Goal: Task Accomplishment & Management: Manage account settings

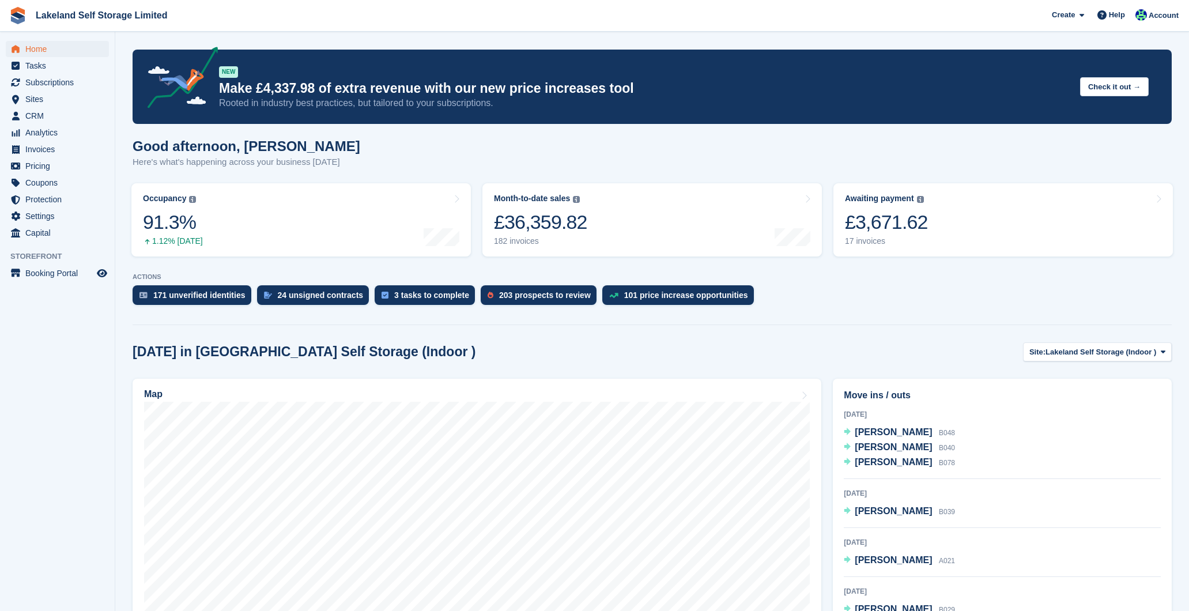
scroll to position [176, 0]
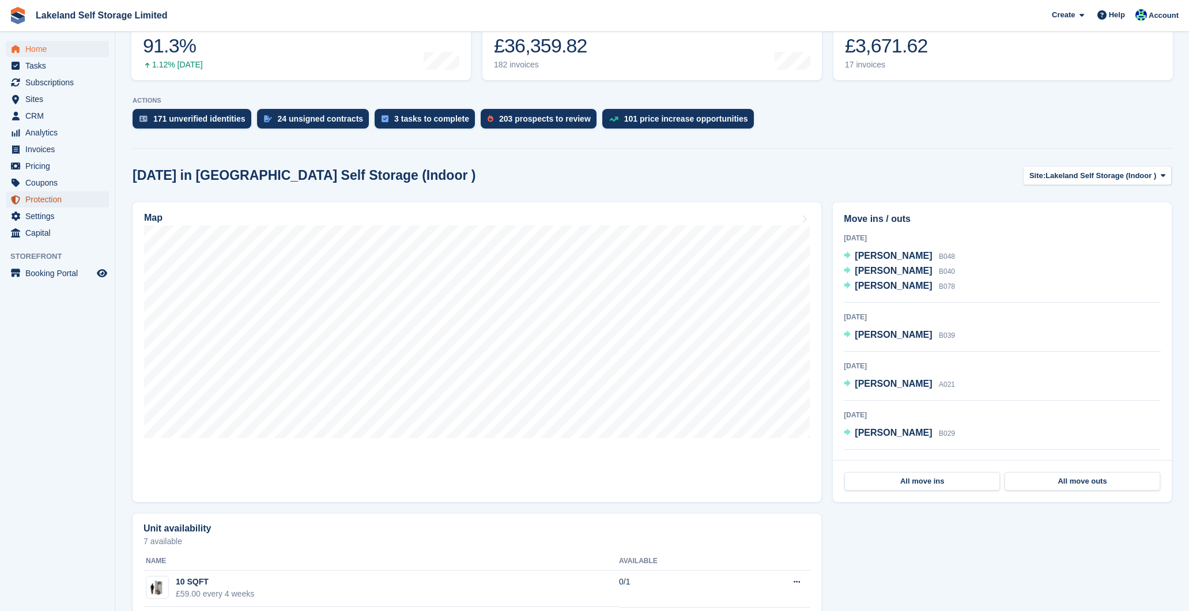
click at [49, 199] on span "Protection" at bounding box center [59, 199] width 69 height 16
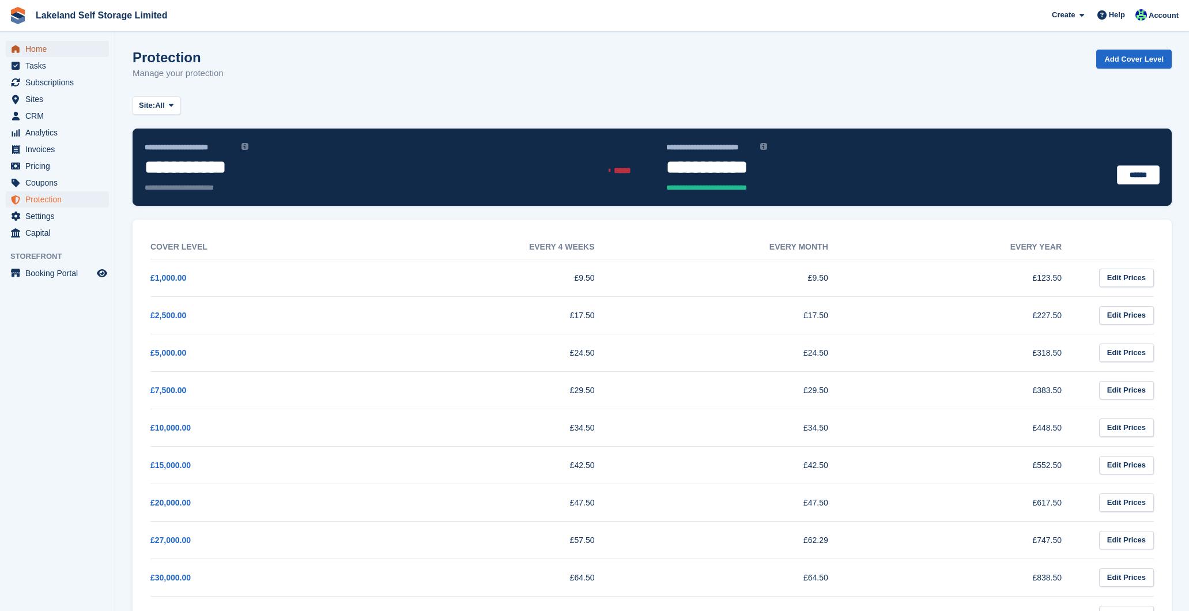
click at [52, 50] on span "Home" at bounding box center [59, 49] width 69 height 16
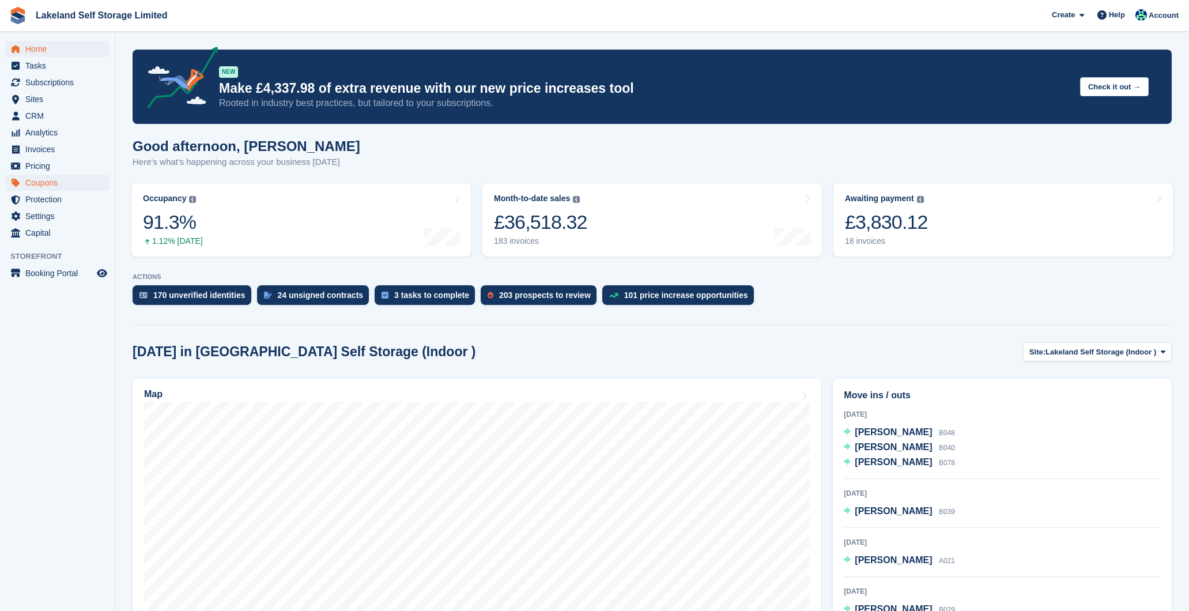
scroll to position [145, 0]
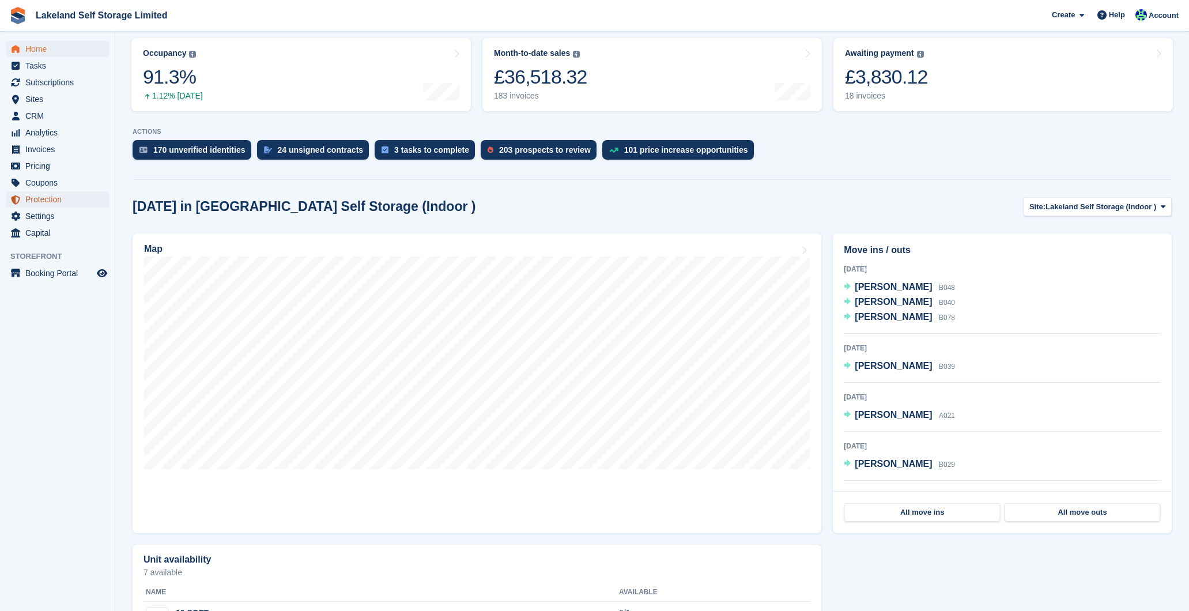
click at [47, 197] on span "Protection" at bounding box center [59, 199] width 69 height 16
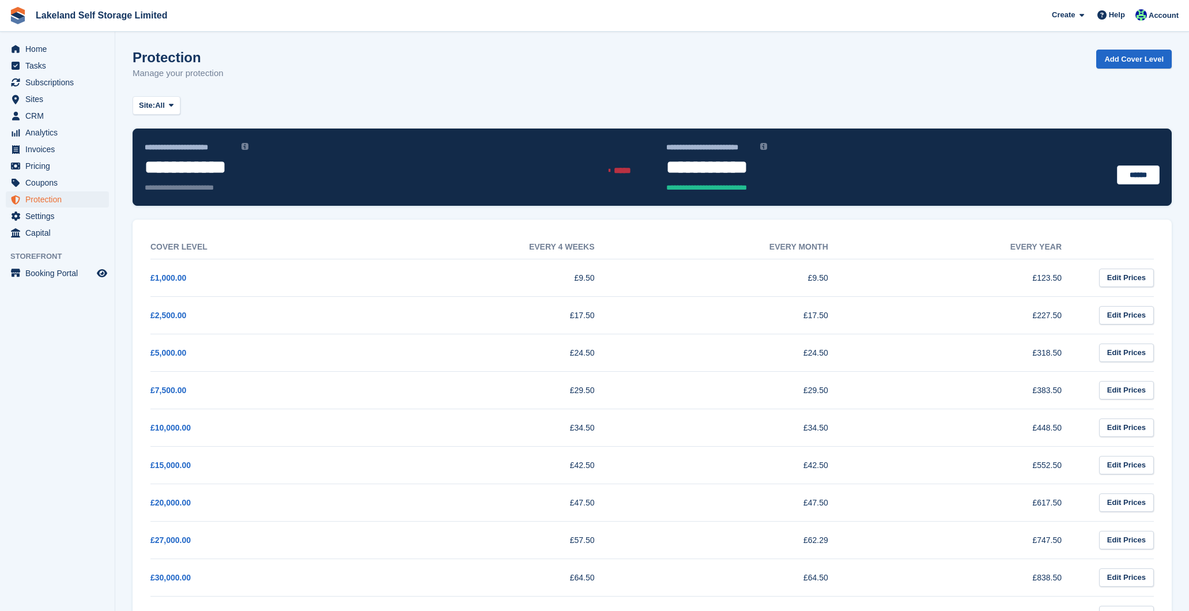
scroll to position [164, 0]
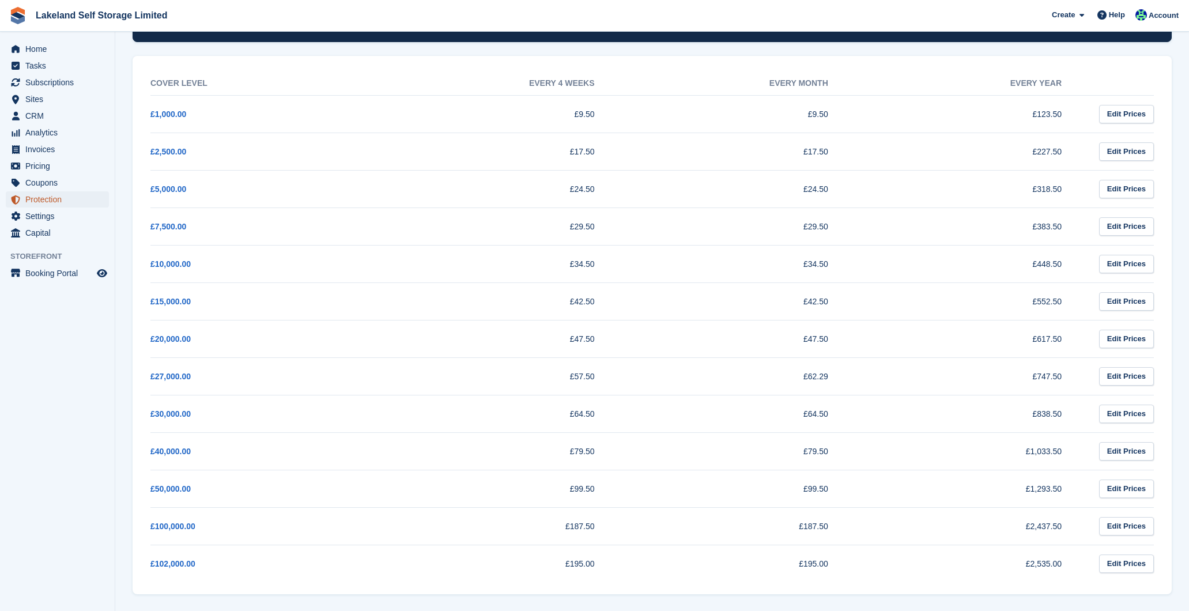
click at [62, 198] on span "Protection" at bounding box center [59, 199] width 69 height 16
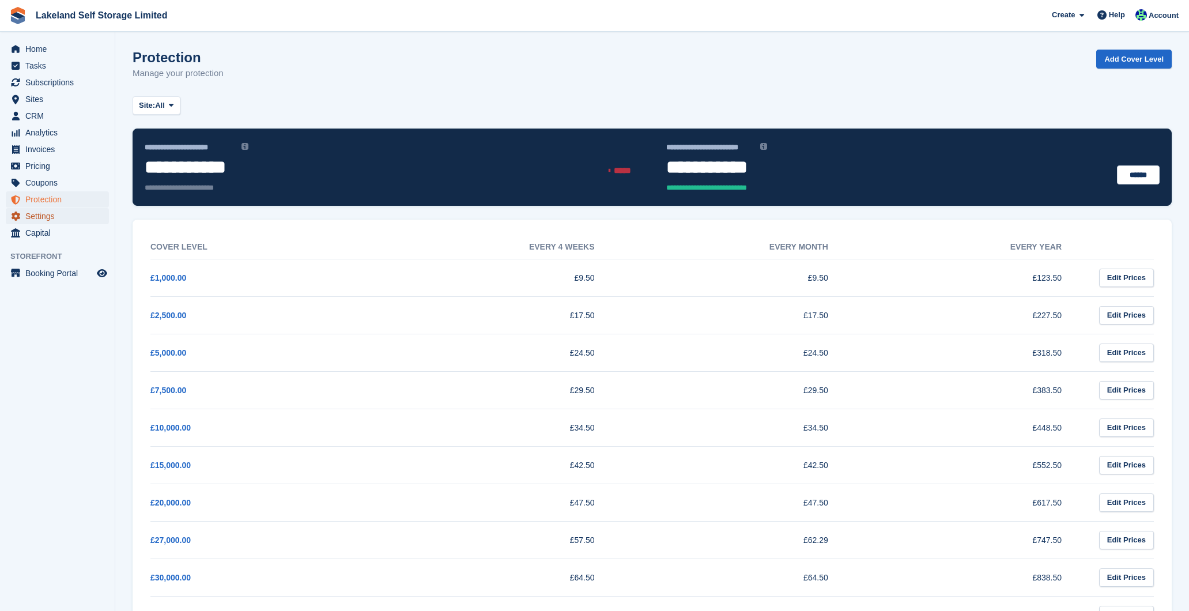
click at [46, 215] on span "Settings" at bounding box center [59, 216] width 69 height 16
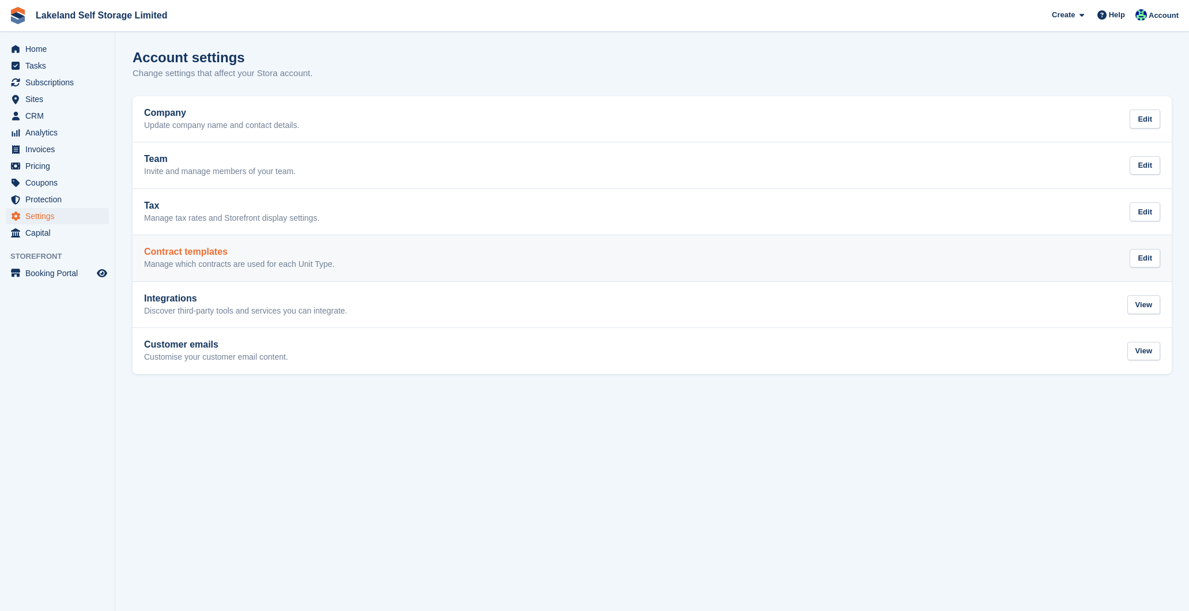
click at [356, 259] on div "Contract templates Manage which contracts are used for each Unit Type. Edit" at bounding box center [652, 258] width 1016 height 23
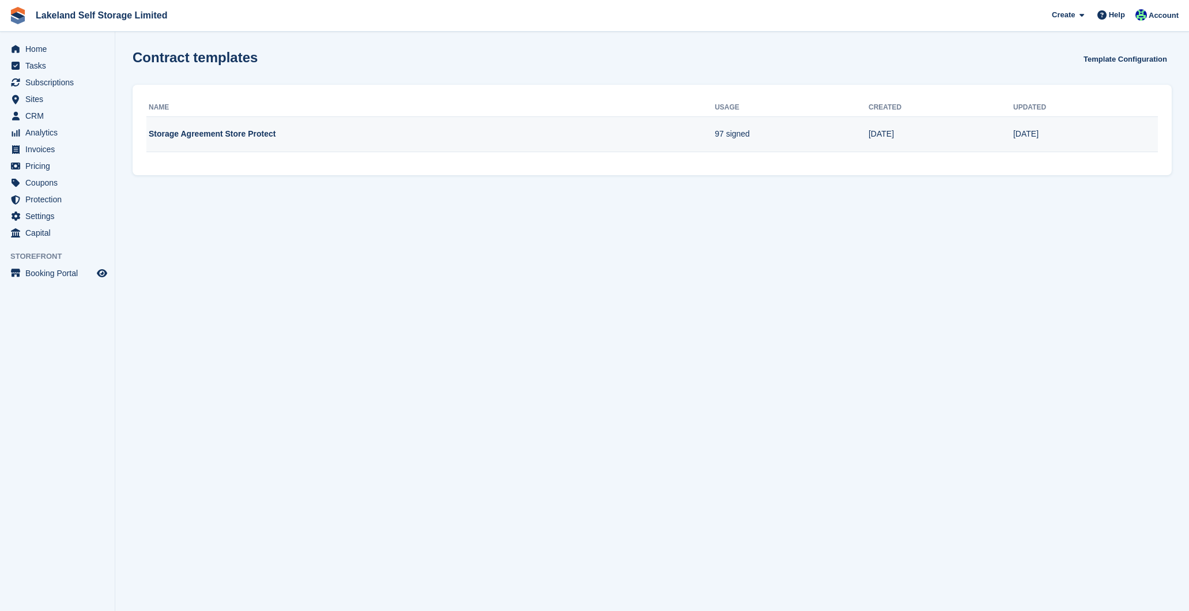
click at [296, 131] on td "Storage Agreement Store Protect" at bounding box center [430, 134] width 568 height 36
click at [249, 137] on td "Storage Agreement Store Protect" at bounding box center [430, 134] width 568 height 36
click at [181, 130] on td "Storage Agreement Store Protect" at bounding box center [430, 134] width 568 height 36
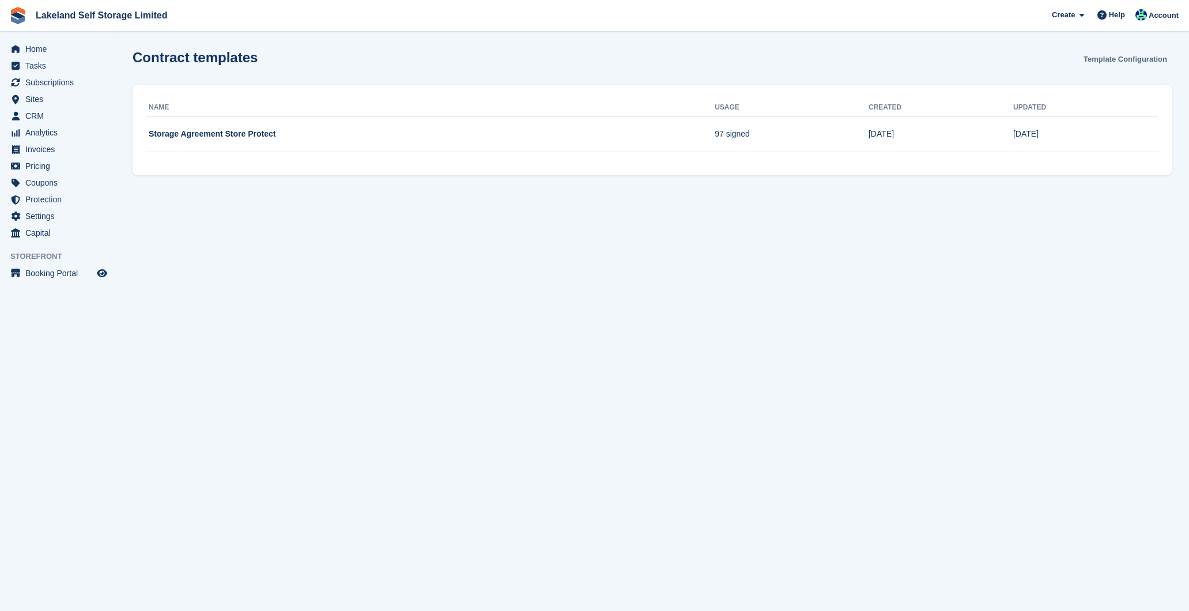
click at [1113, 56] on link "Template Configuration" at bounding box center [1125, 59] width 93 height 19
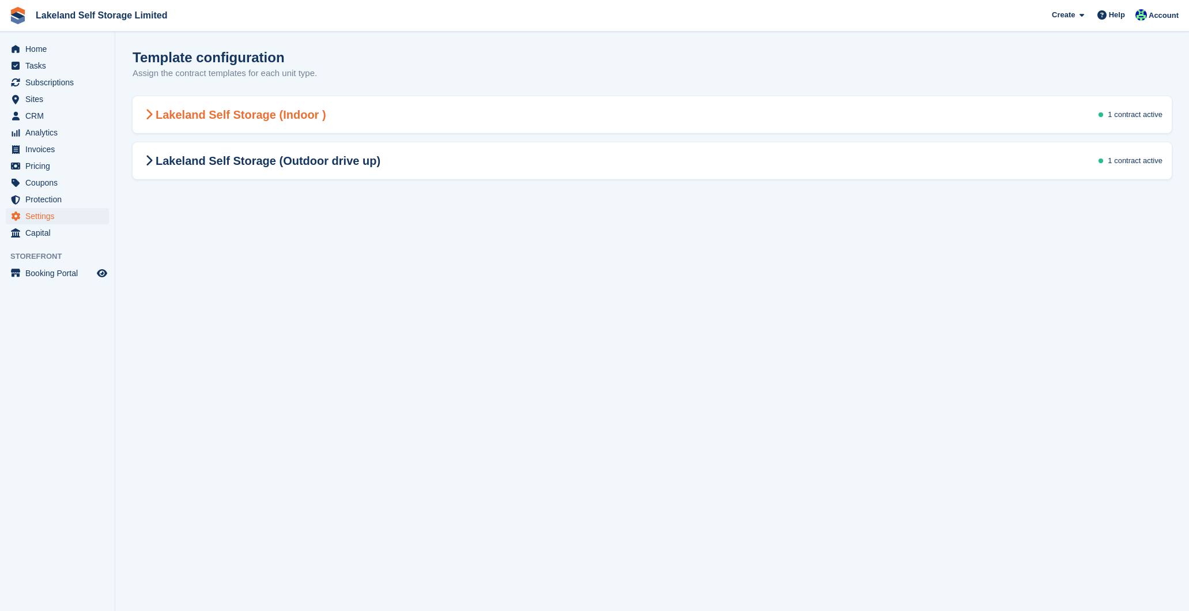
click at [165, 111] on h2 "Lakeland Self Storage (Indoor )" at bounding box center [234, 115] width 184 height 14
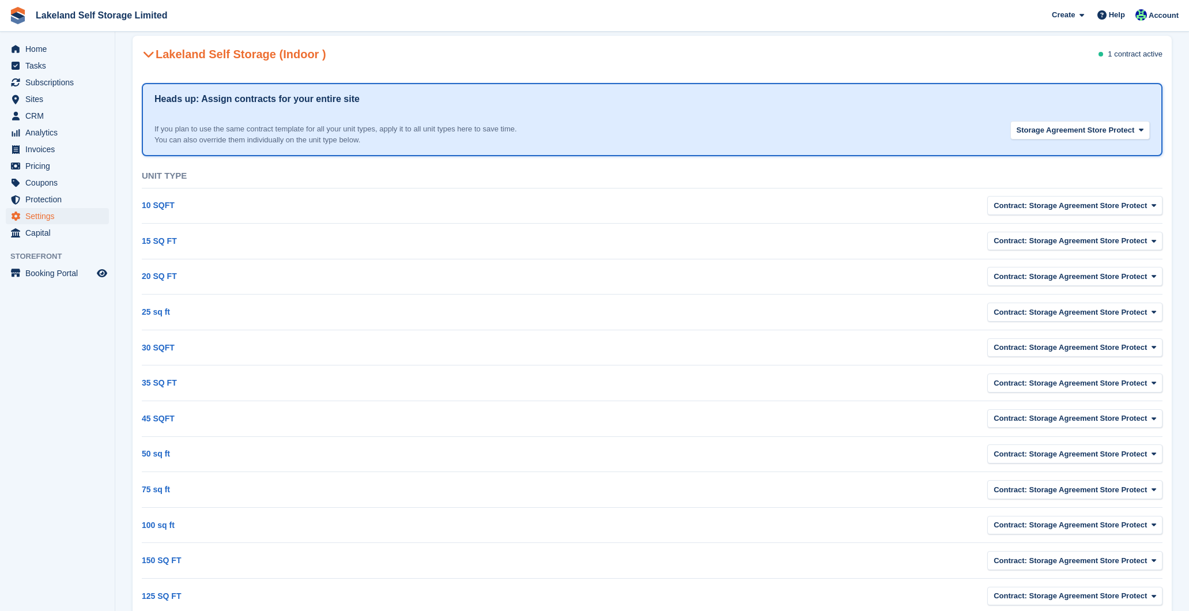
scroll to position [56, 0]
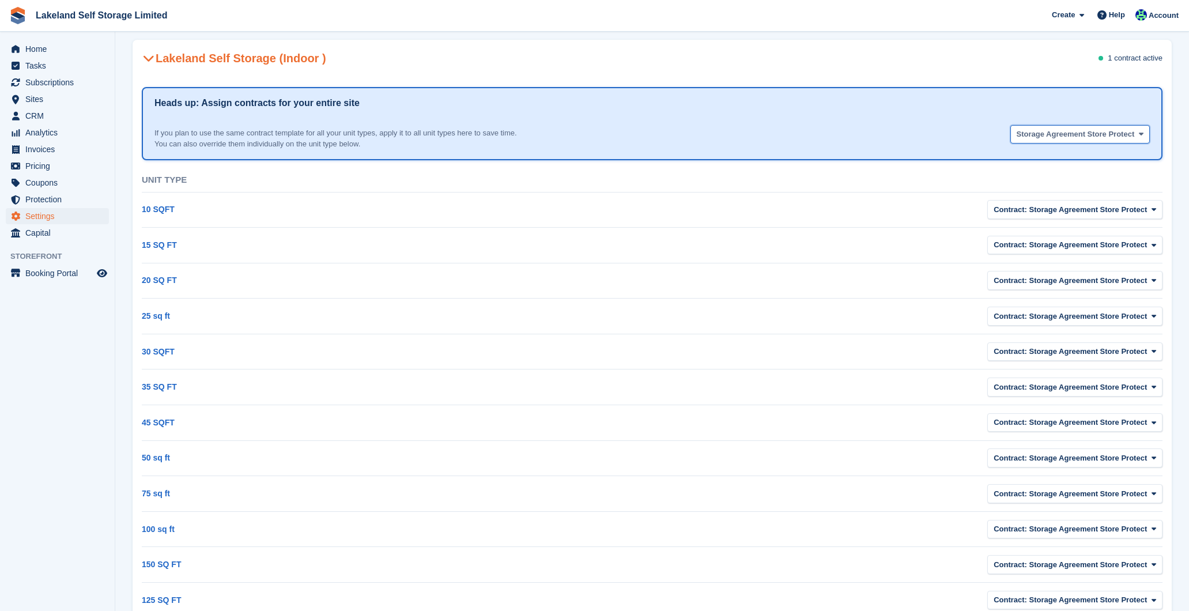
click at [1082, 134] on span "Storage Agreement Store Protect" at bounding box center [1076, 135] width 118 height 12
click at [1068, 186] on label "Storage Agreement Store Protect" at bounding box center [1080, 187] width 129 height 32
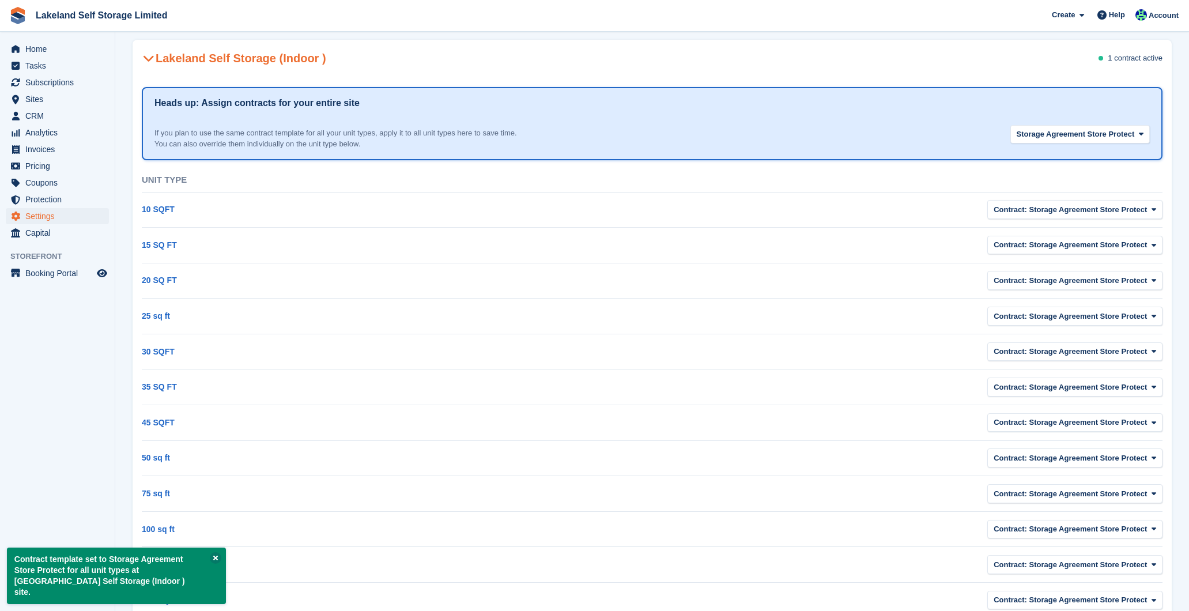
click at [74, 427] on aside "Home Tasks Subscriptions Subscriptions Subscriptions Contracts Price increases …" at bounding box center [57, 308] width 115 height 553
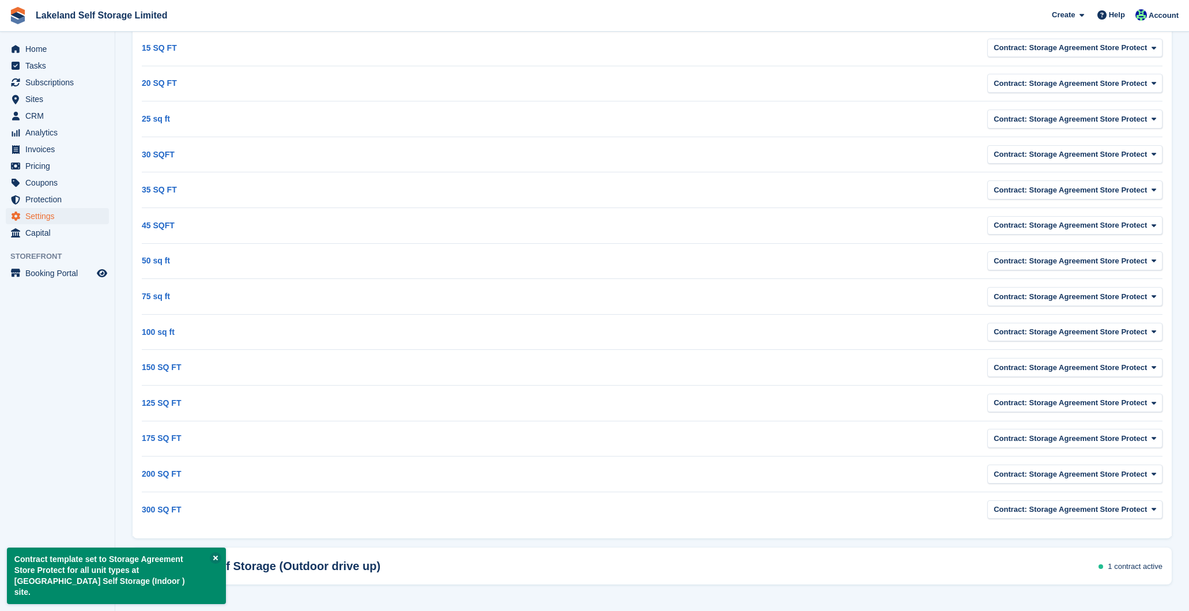
scroll to position [0, 0]
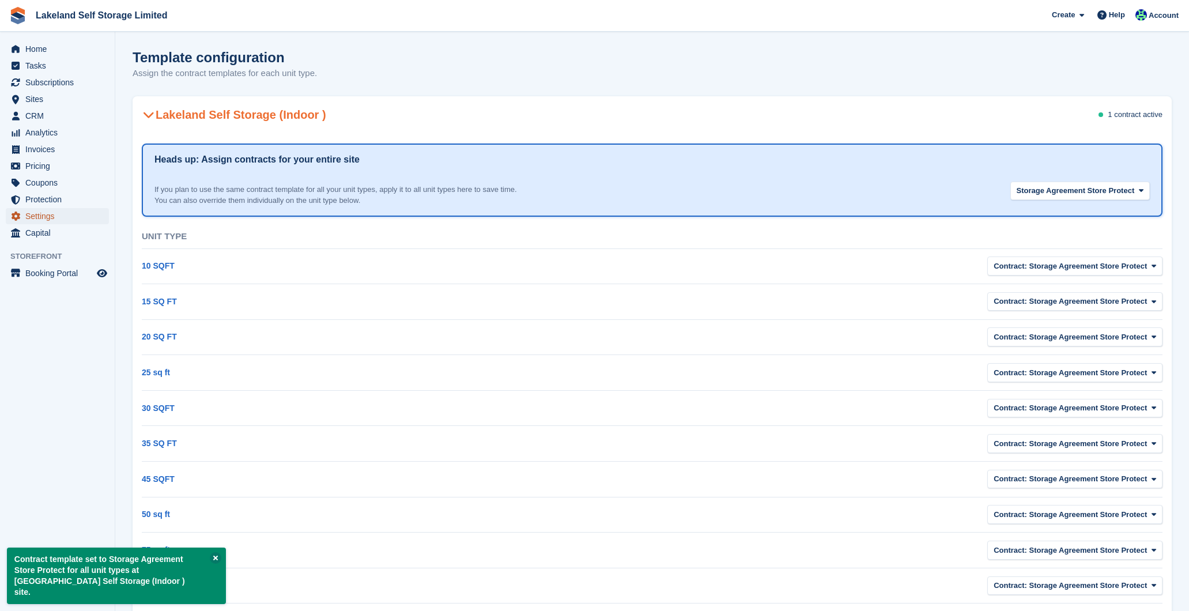
click at [47, 215] on span "Settings" at bounding box center [59, 216] width 69 height 16
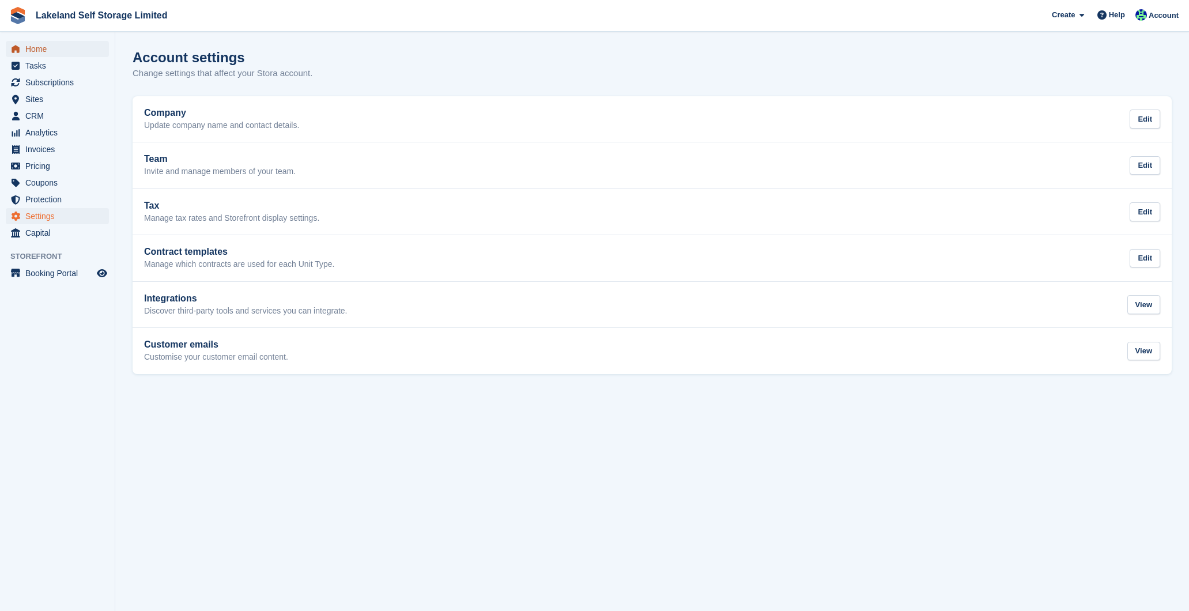
click at [40, 49] on span "Home" at bounding box center [59, 49] width 69 height 16
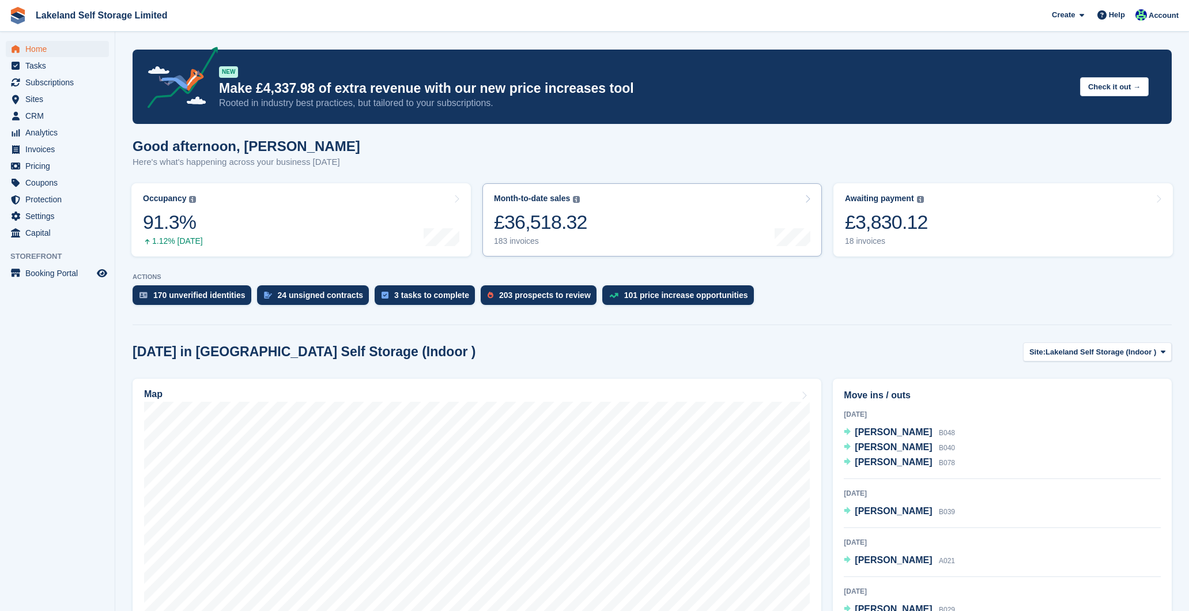
scroll to position [4, 0]
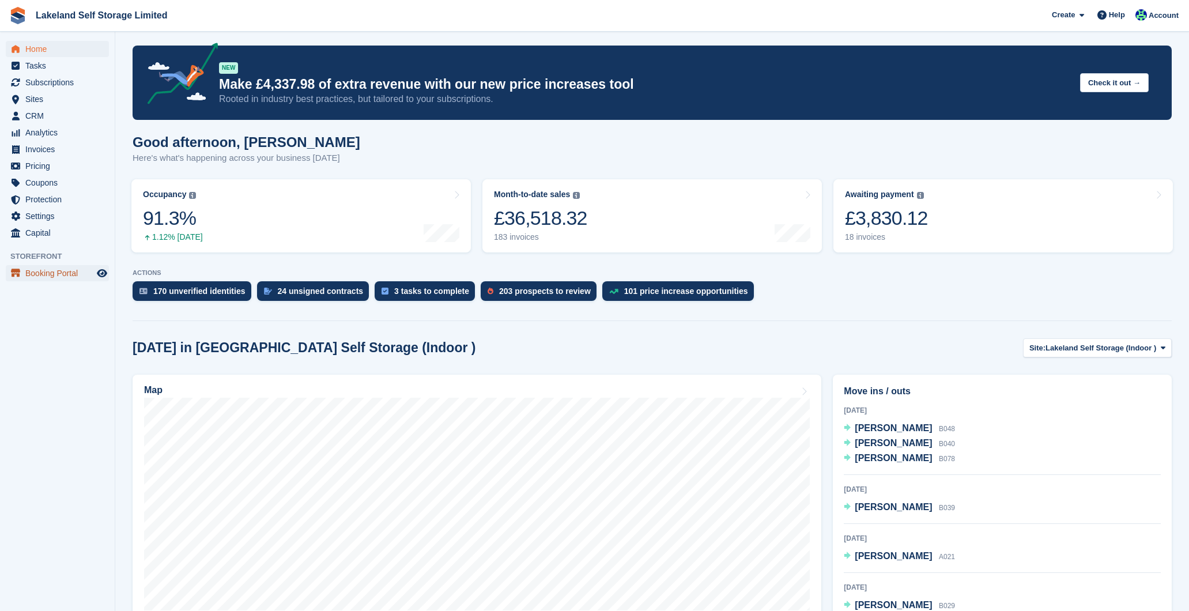
click at [39, 271] on span "Booking Portal" at bounding box center [59, 273] width 69 height 16
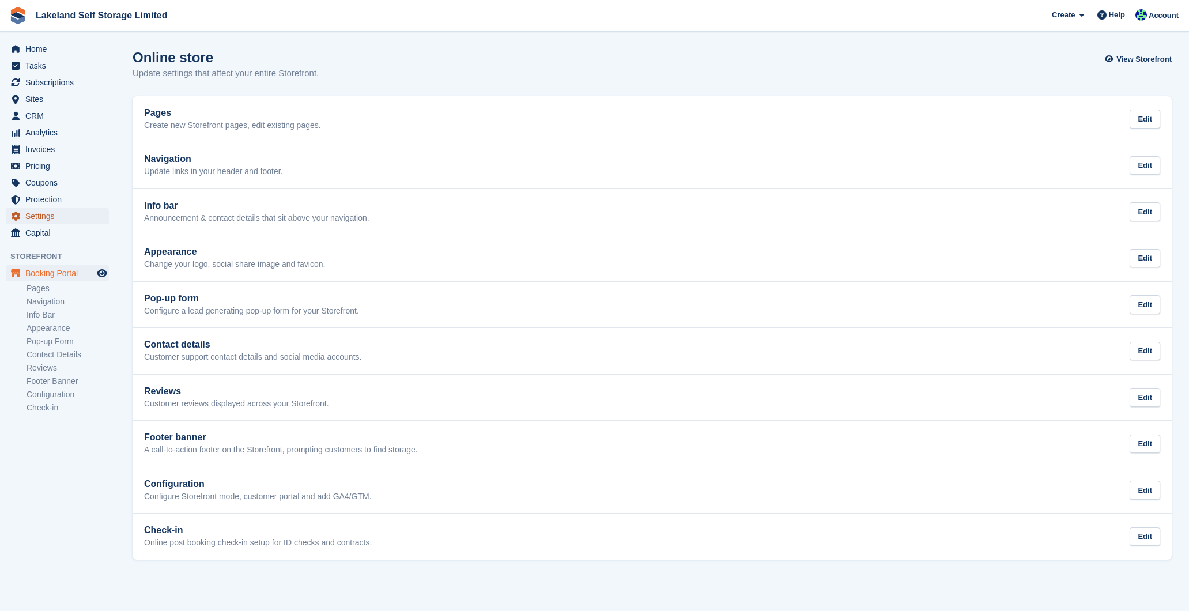
click at [40, 214] on span "Settings" at bounding box center [59, 216] width 69 height 16
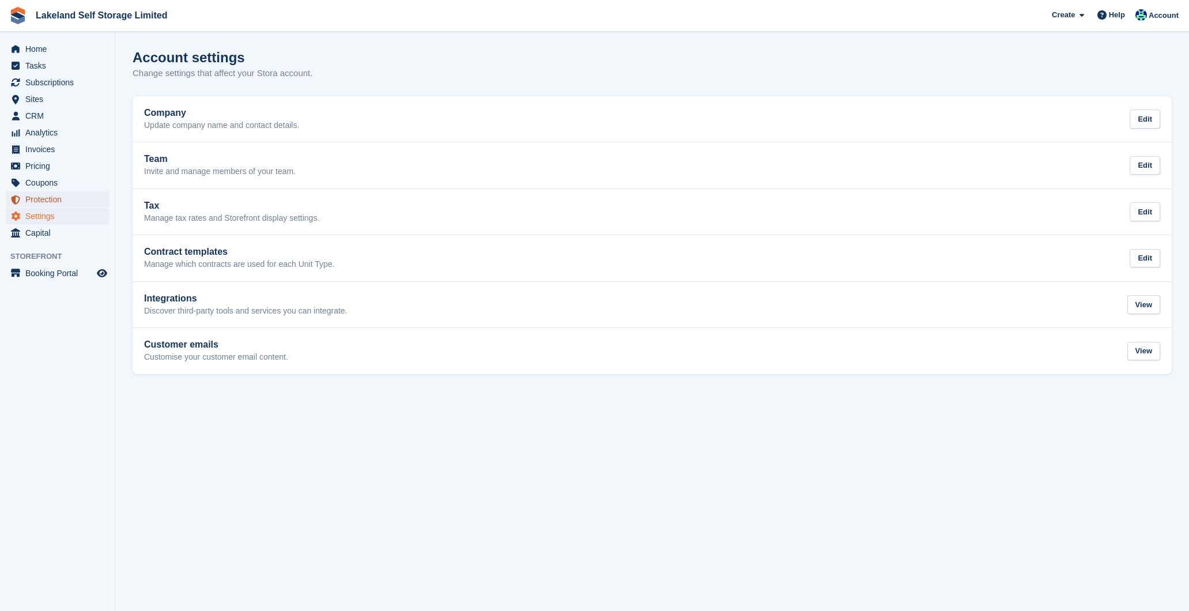
click at [51, 196] on span "Protection" at bounding box center [59, 199] width 69 height 16
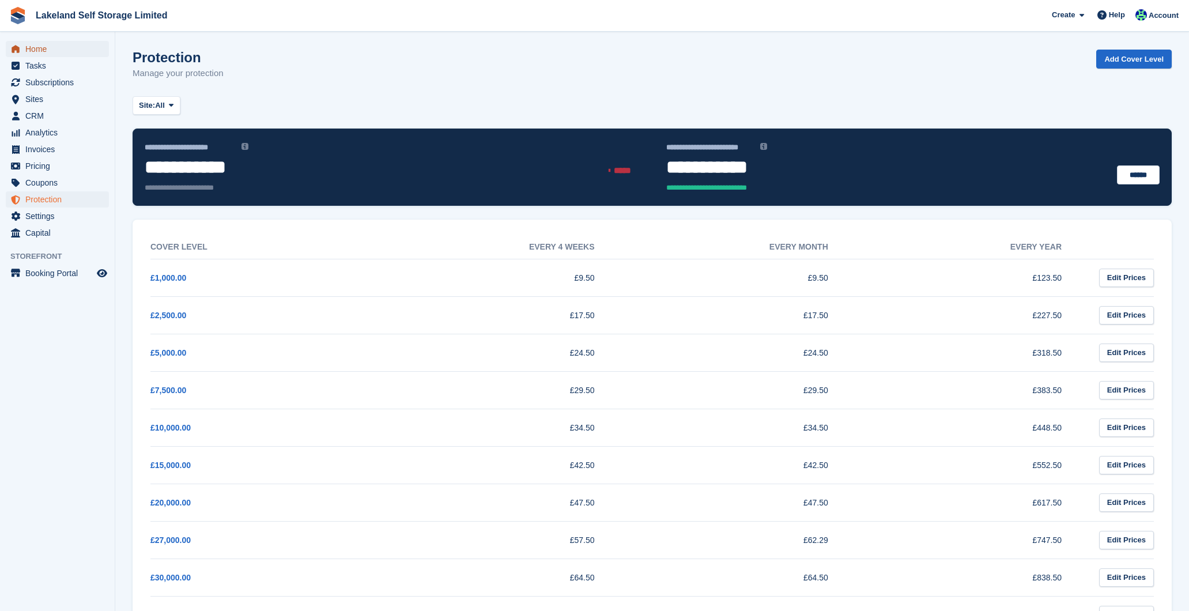
click at [51, 47] on span "Home" at bounding box center [59, 49] width 69 height 16
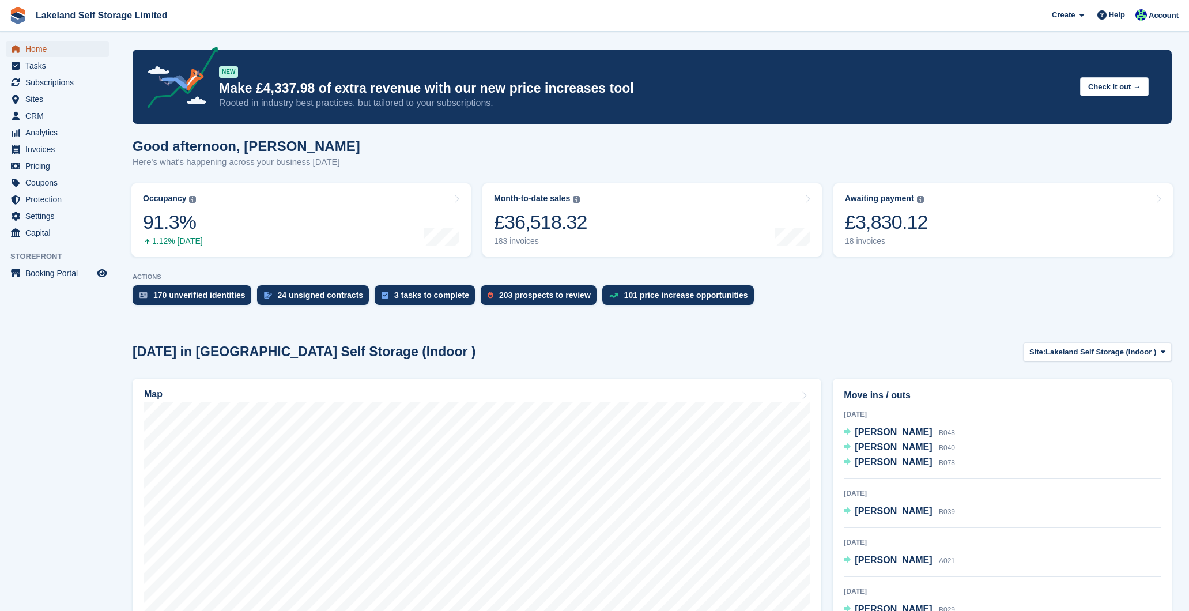
click at [52, 47] on span "Home" at bounding box center [59, 49] width 69 height 16
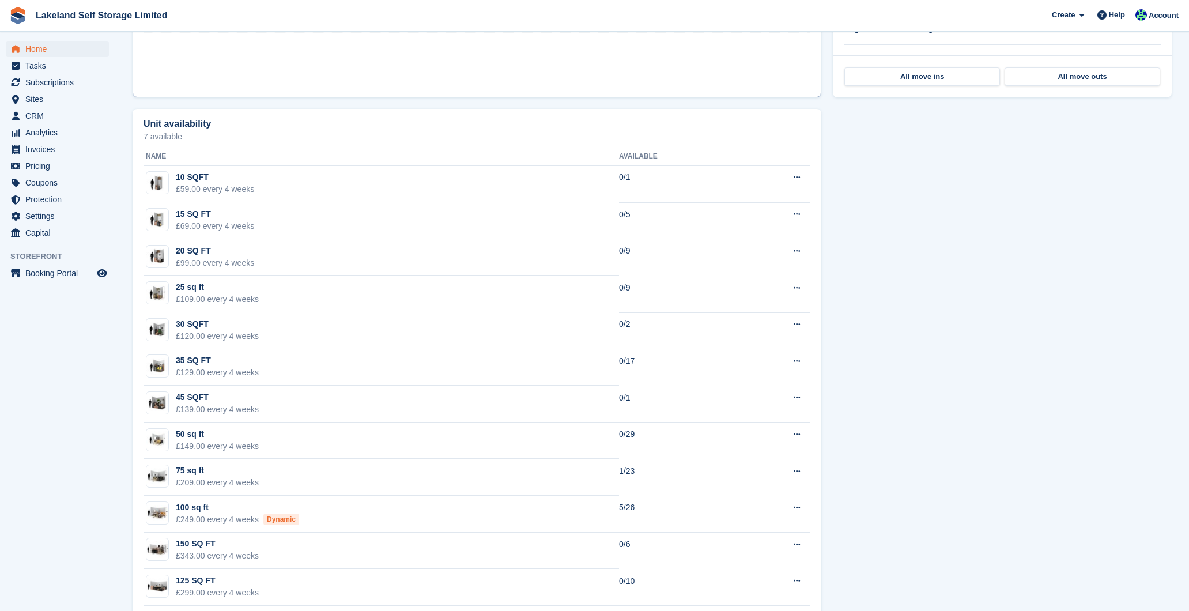
scroll to position [582, 0]
click at [42, 46] on span "Home" at bounding box center [59, 49] width 69 height 16
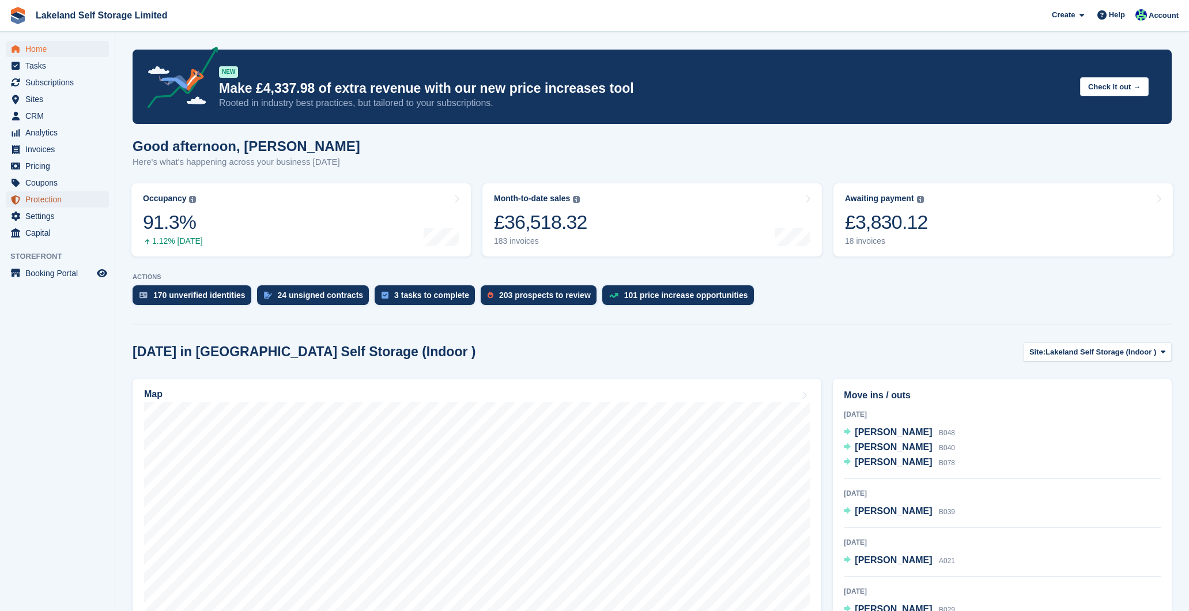
click at [63, 198] on span "Protection" at bounding box center [59, 199] width 69 height 16
